Goal: Task Accomplishment & Management: Complete application form

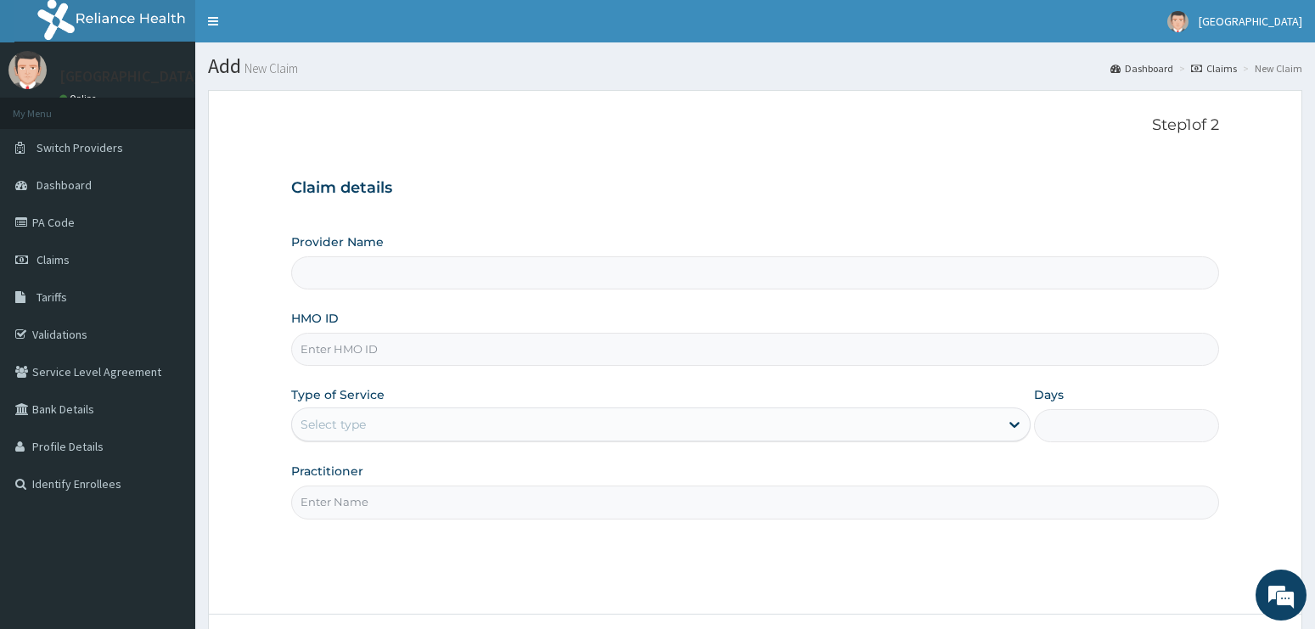
click at [1153, 182] on h3 "Claim details" at bounding box center [755, 188] width 929 height 19
paste input "FMI/10099/A"
type input "FMI/10099/A"
click at [353, 268] on input "Provider Name" at bounding box center [755, 272] width 929 height 33
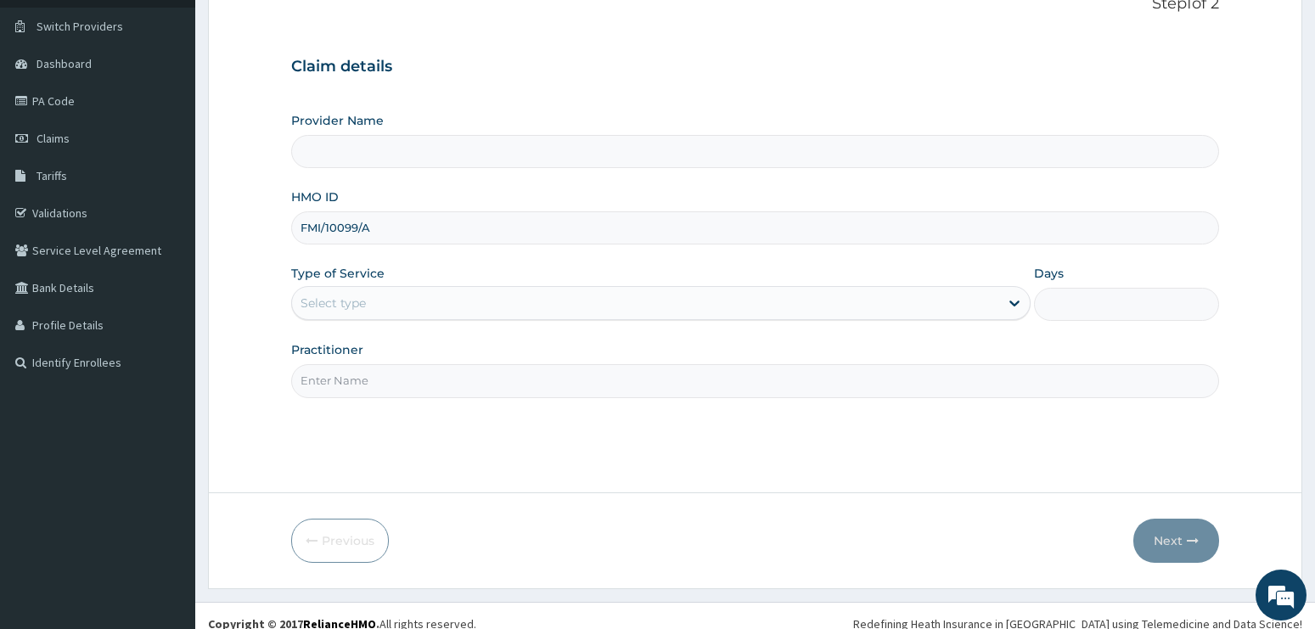
scroll to position [137, 0]
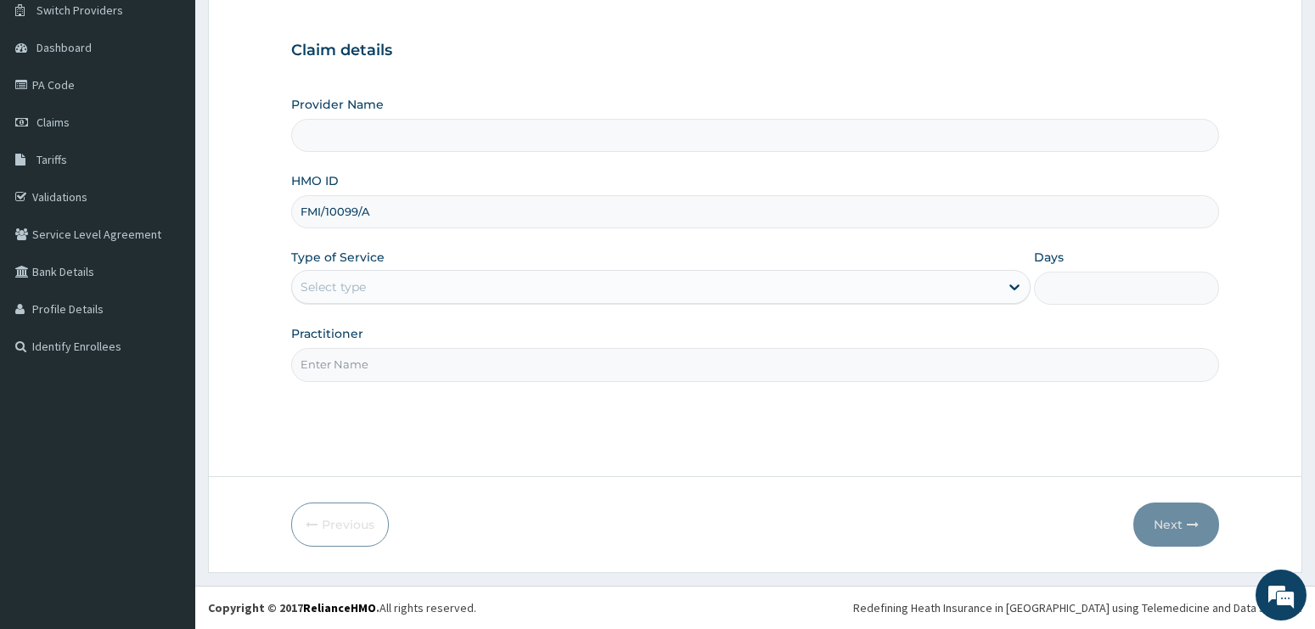
click at [447, 284] on div "Select type" at bounding box center [646, 286] width 708 height 27
click at [443, 125] on input "Provider Name" at bounding box center [755, 135] width 929 height 33
click at [354, 291] on div "Select type" at bounding box center [332, 286] width 65 height 17
click at [405, 132] on input "Provider Name" at bounding box center [755, 135] width 929 height 33
click at [404, 292] on div "Select type" at bounding box center [646, 286] width 708 height 27
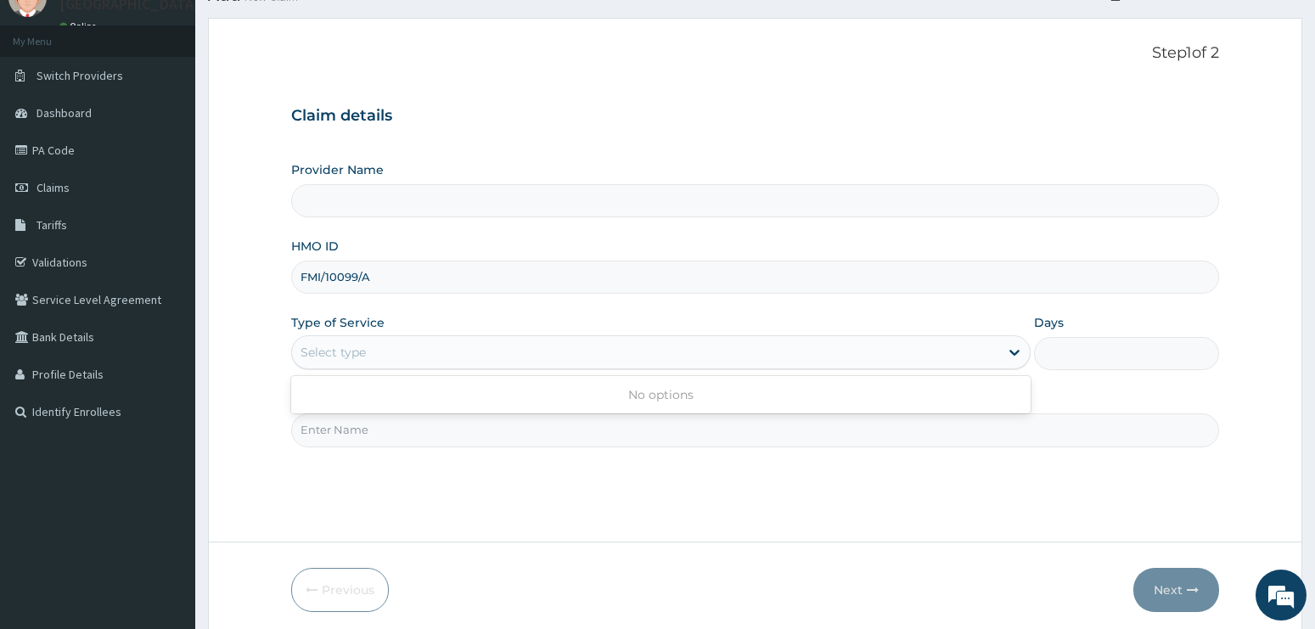
scroll to position [0, 0]
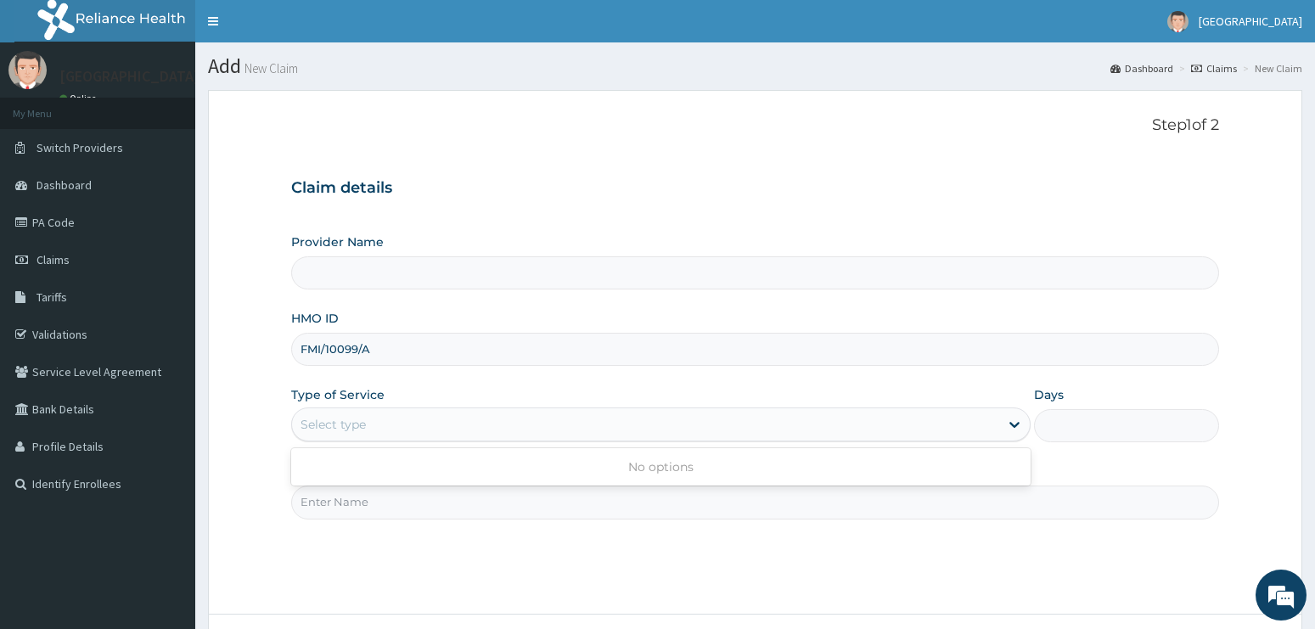
click at [530, 253] on div "Provider Name" at bounding box center [755, 261] width 929 height 56
click at [536, 272] on input "Provider Name" at bounding box center [755, 272] width 929 height 33
click at [382, 422] on div "Select type" at bounding box center [646, 424] width 708 height 27
click at [515, 361] on input "FMI/10099/A" at bounding box center [755, 349] width 929 height 33
click at [1209, 238] on div "Provider Name" at bounding box center [755, 261] width 929 height 56
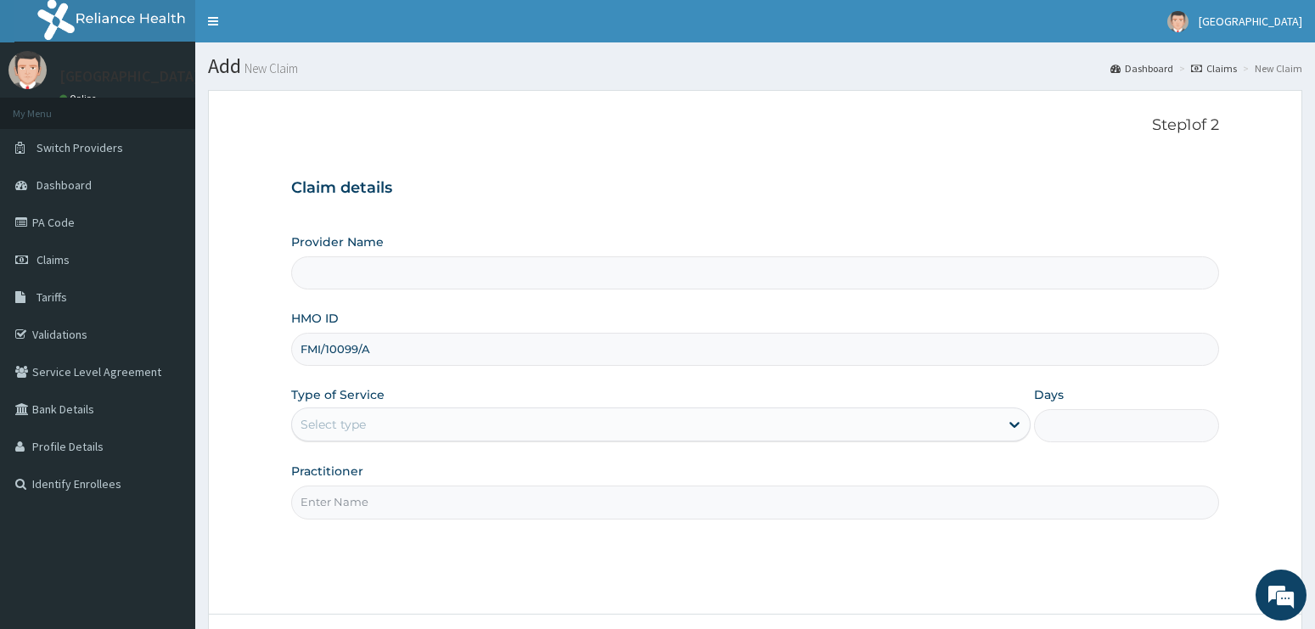
click at [424, 276] on input "Provider Name" at bounding box center [755, 272] width 929 height 33
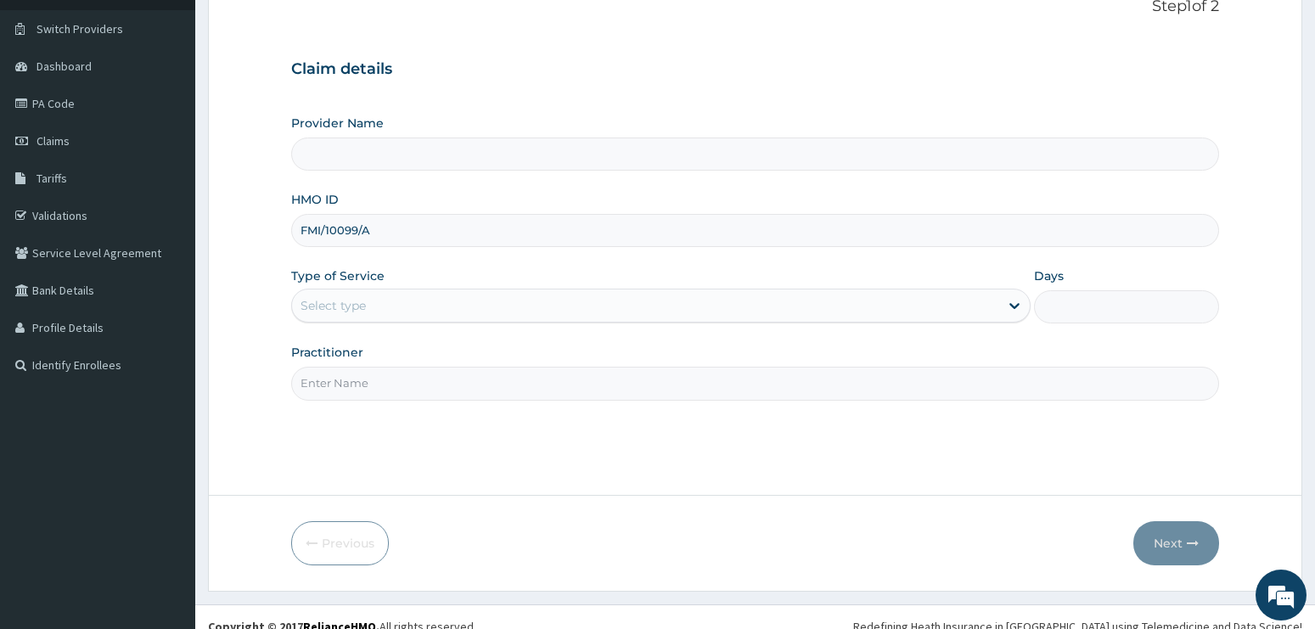
scroll to position [137, 0]
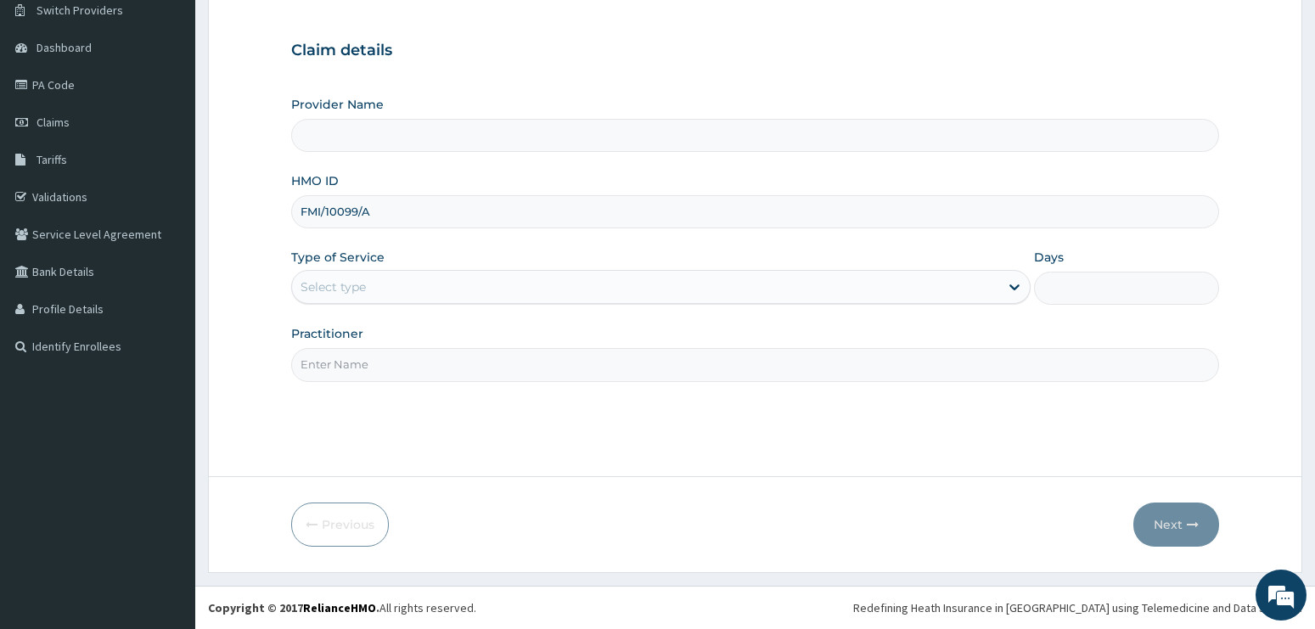
click at [392, 351] on input "Practitioner" at bounding box center [755, 364] width 929 height 33
type input "ADONAI"
click at [465, 278] on div "Select type" at bounding box center [646, 286] width 708 height 27
click at [622, 144] on input "Provider Name" at bounding box center [755, 135] width 929 height 33
click at [1011, 289] on icon at bounding box center [1014, 286] width 17 height 17
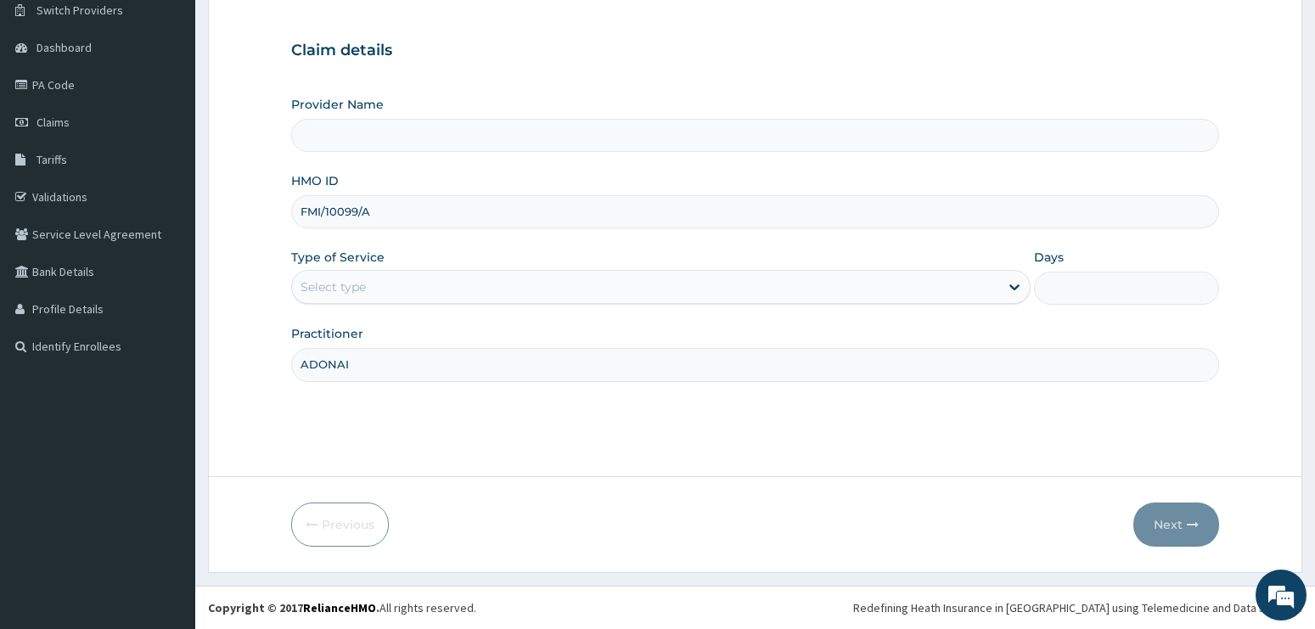
click at [379, 281] on div "Select type" at bounding box center [646, 286] width 708 height 27
click at [437, 233] on div "Provider Name HMO ID FMI/10099/A Type of Service Select type Days Practitioner …" at bounding box center [755, 238] width 929 height 285
click at [438, 289] on div "Select type" at bounding box center [646, 286] width 708 height 27
click at [465, 117] on div "Provider Name" at bounding box center [755, 124] width 929 height 56
click at [467, 130] on input "Provider Name" at bounding box center [755, 135] width 929 height 33
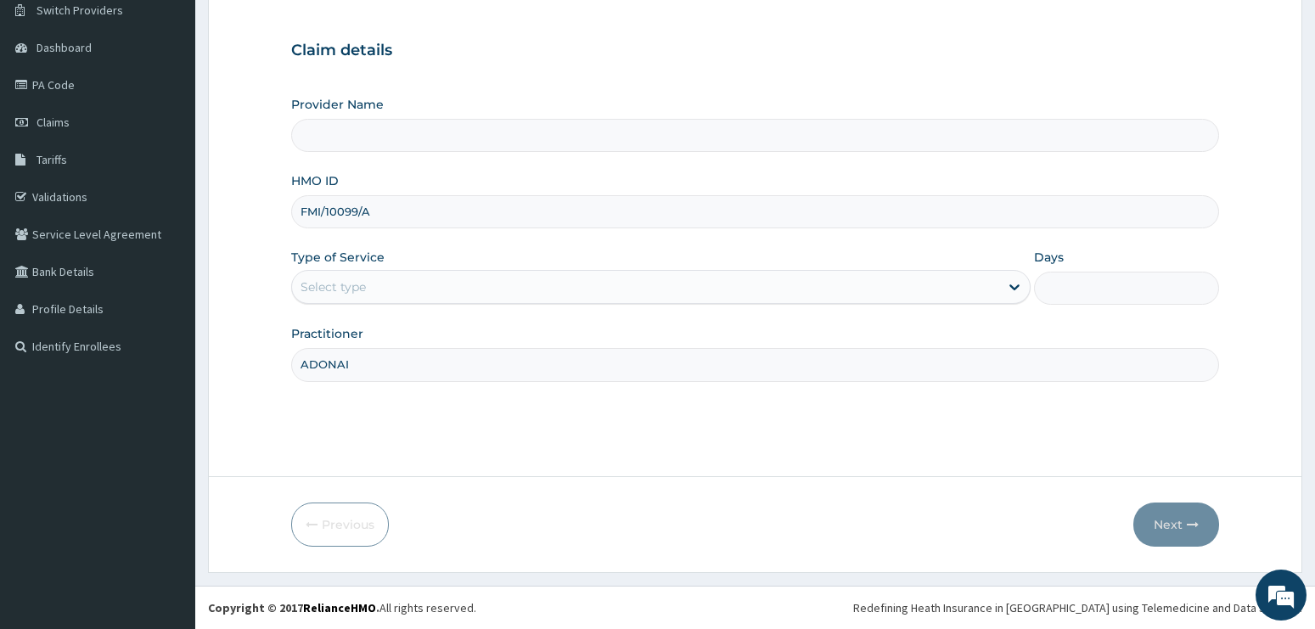
click at [341, 295] on div "Select type" at bounding box center [332, 286] width 65 height 17
click at [319, 129] on input "Provider Name" at bounding box center [755, 135] width 929 height 33
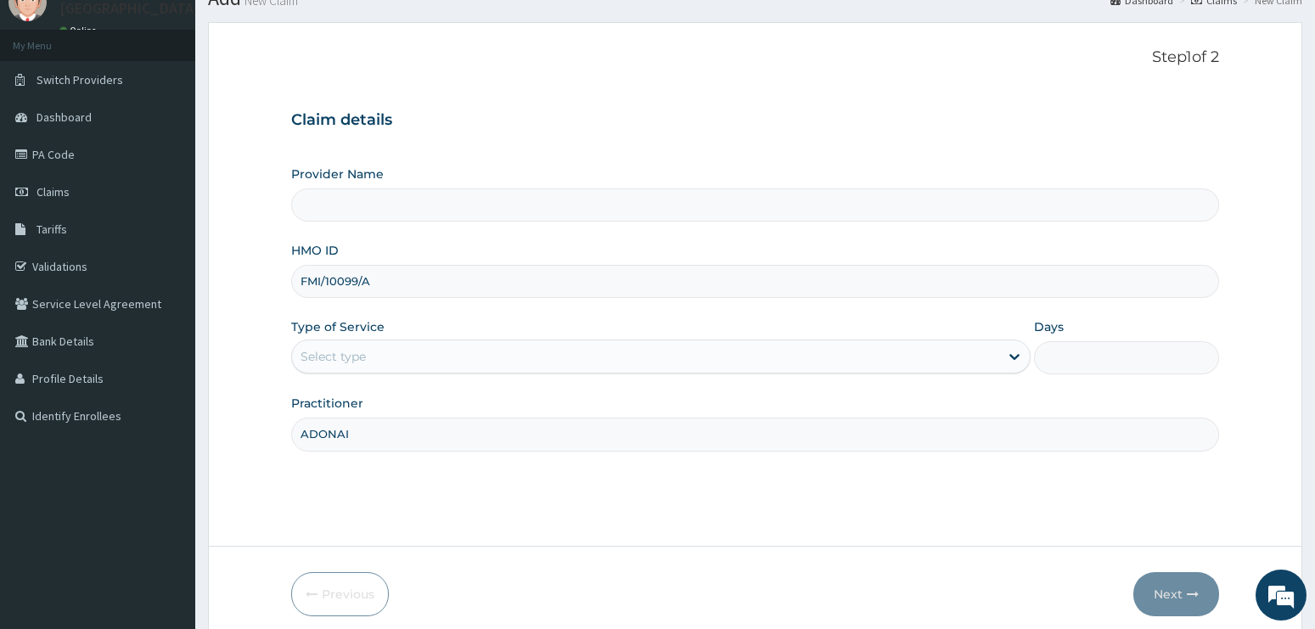
scroll to position [0, 0]
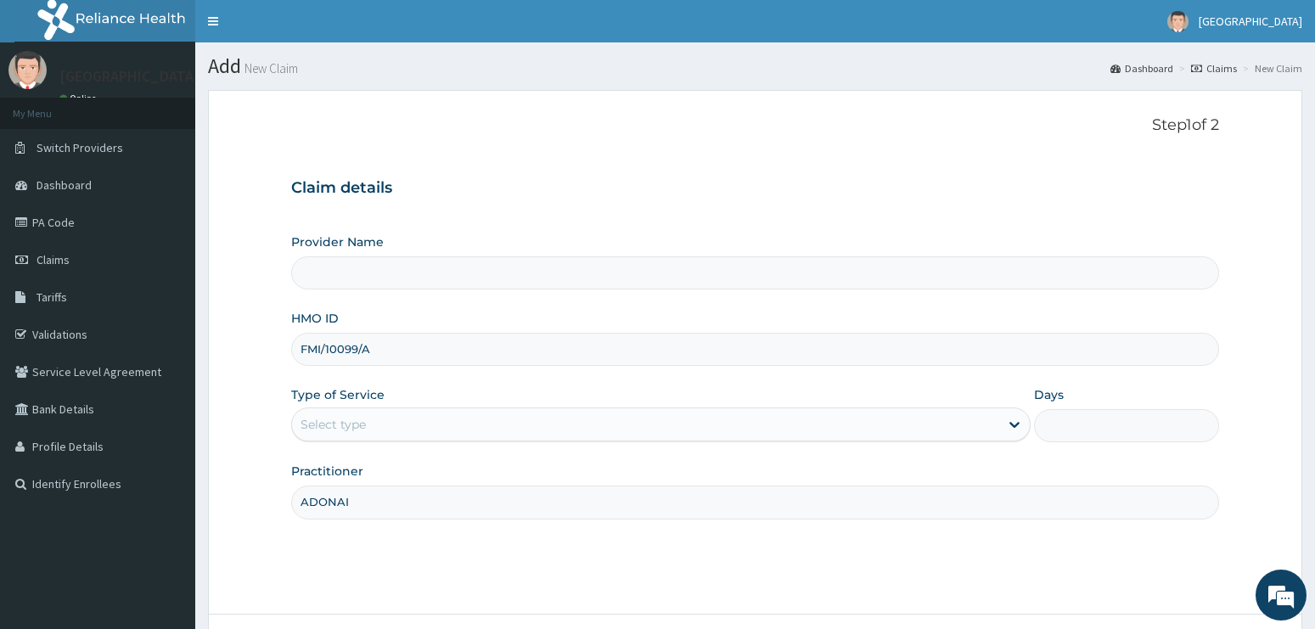
click at [442, 280] on input "Provider Name" at bounding box center [755, 272] width 929 height 33
click at [439, 276] on input "Provider Name" at bounding box center [755, 272] width 929 height 33
click at [322, 424] on div "Select type" at bounding box center [332, 424] width 65 height 17
click at [332, 274] on input "Provider Name" at bounding box center [755, 272] width 929 height 33
click at [603, 261] on input "Provider Name" at bounding box center [755, 272] width 929 height 33
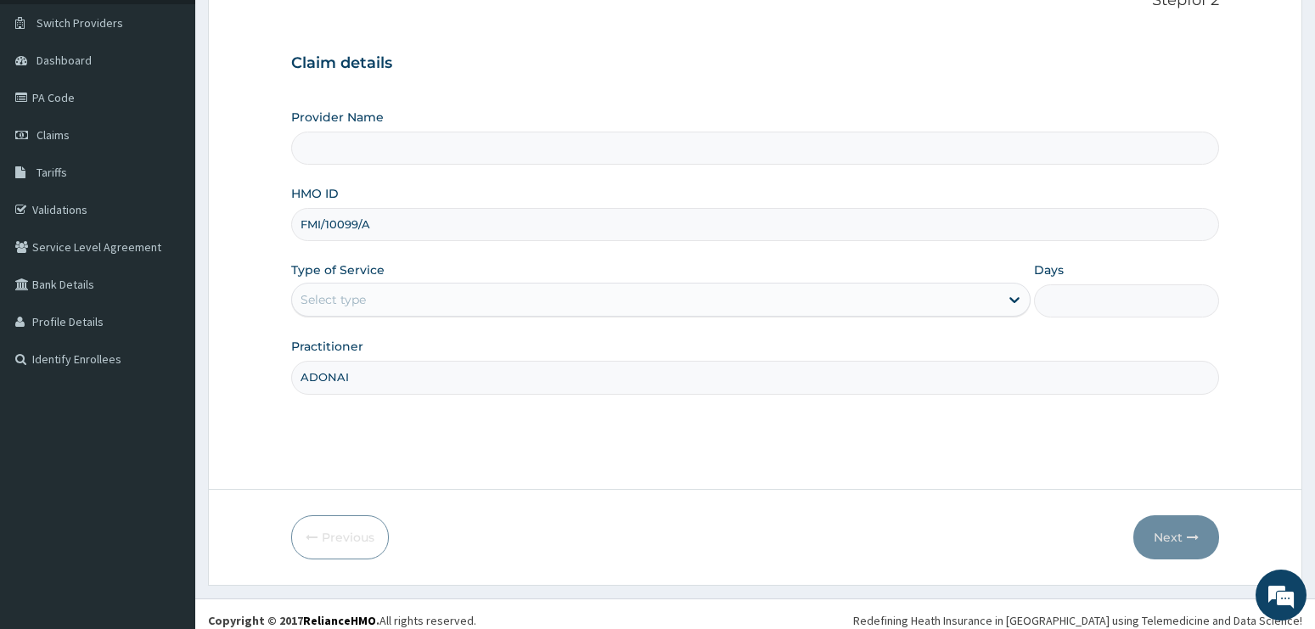
scroll to position [137, 0]
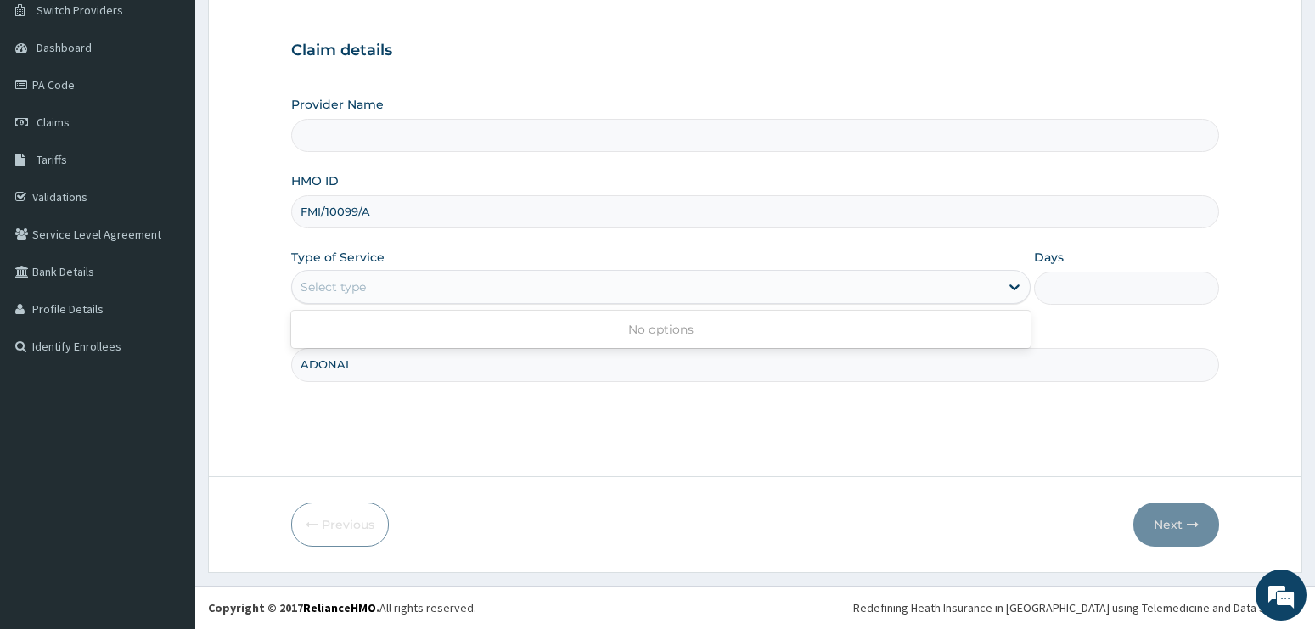
click at [385, 283] on div "Select type" at bounding box center [646, 286] width 708 height 27
click at [419, 136] on input "Provider Name" at bounding box center [755, 135] width 929 height 33
click at [399, 286] on div "Select type" at bounding box center [646, 286] width 708 height 27
click at [389, 317] on div "No options" at bounding box center [661, 329] width 740 height 31
